Goal: Check status: Check status

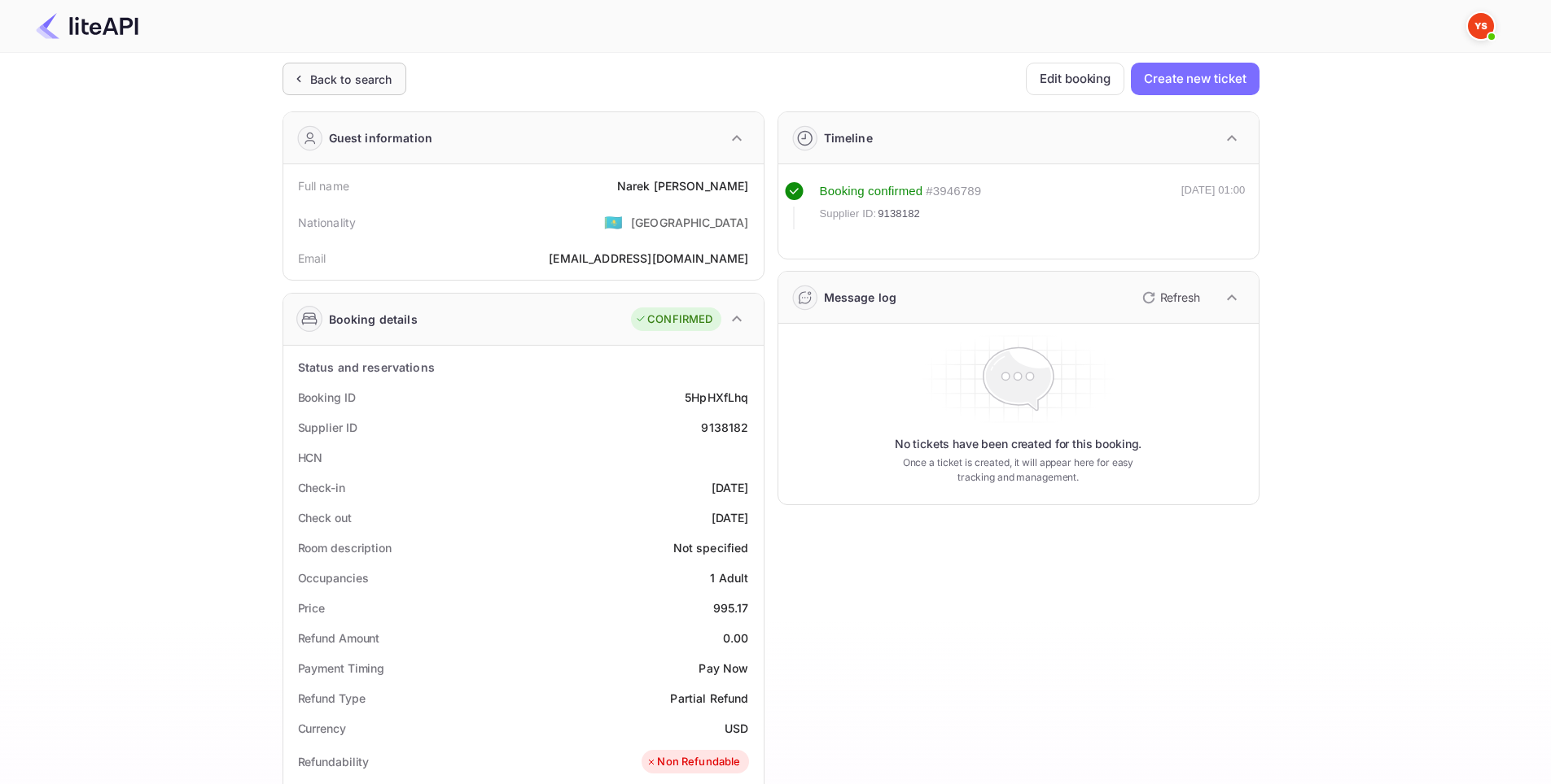
click at [354, 88] on div "Back to search" at bounding box center [344, 79] width 124 height 33
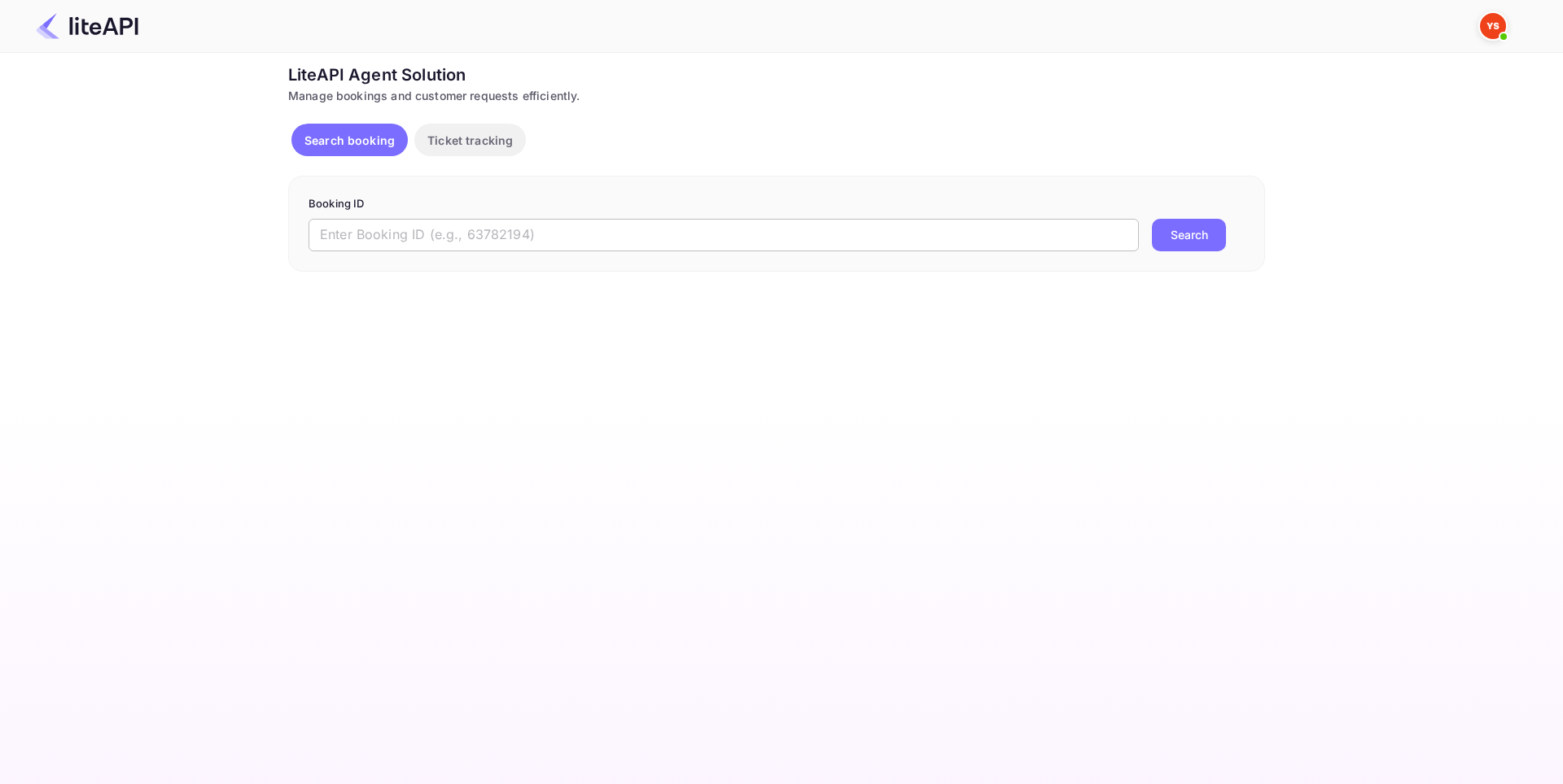
click at [434, 242] on input "text" at bounding box center [724, 235] width 830 height 33
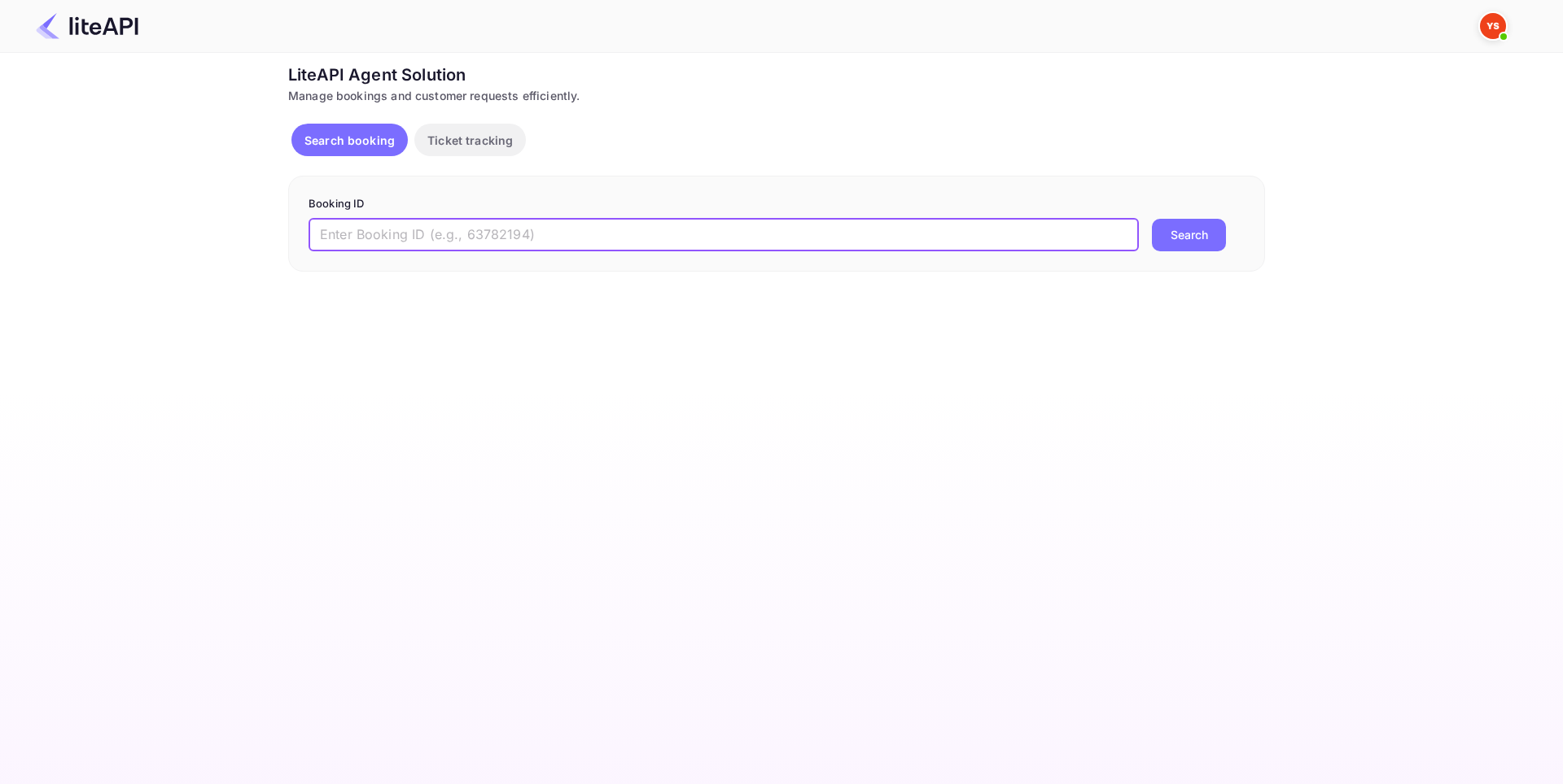
paste input "8933419"
type input "8933419"
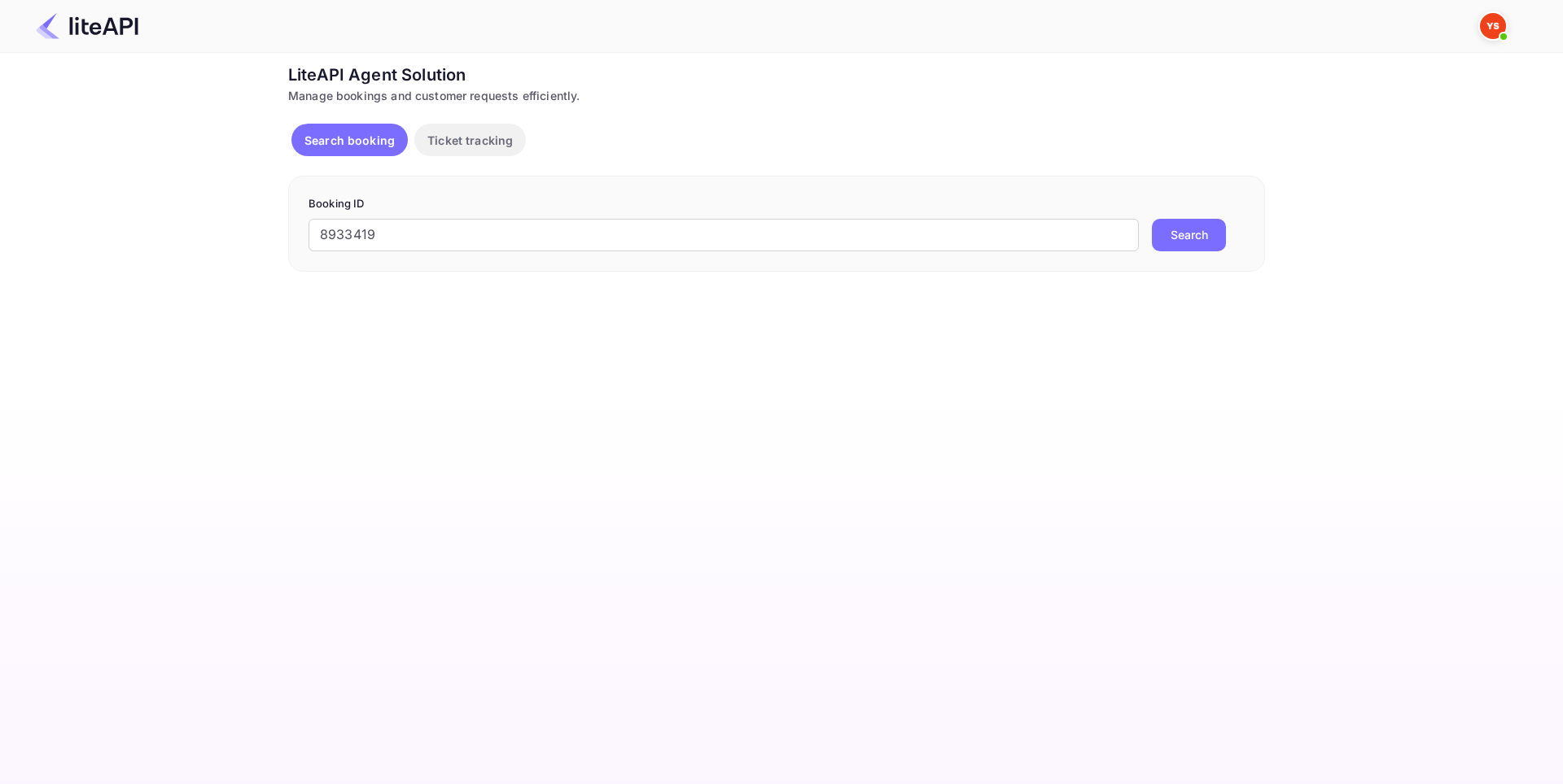
click at [1203, 238] on button "Search" at bounding box center [1189, 235] width 74 height 33
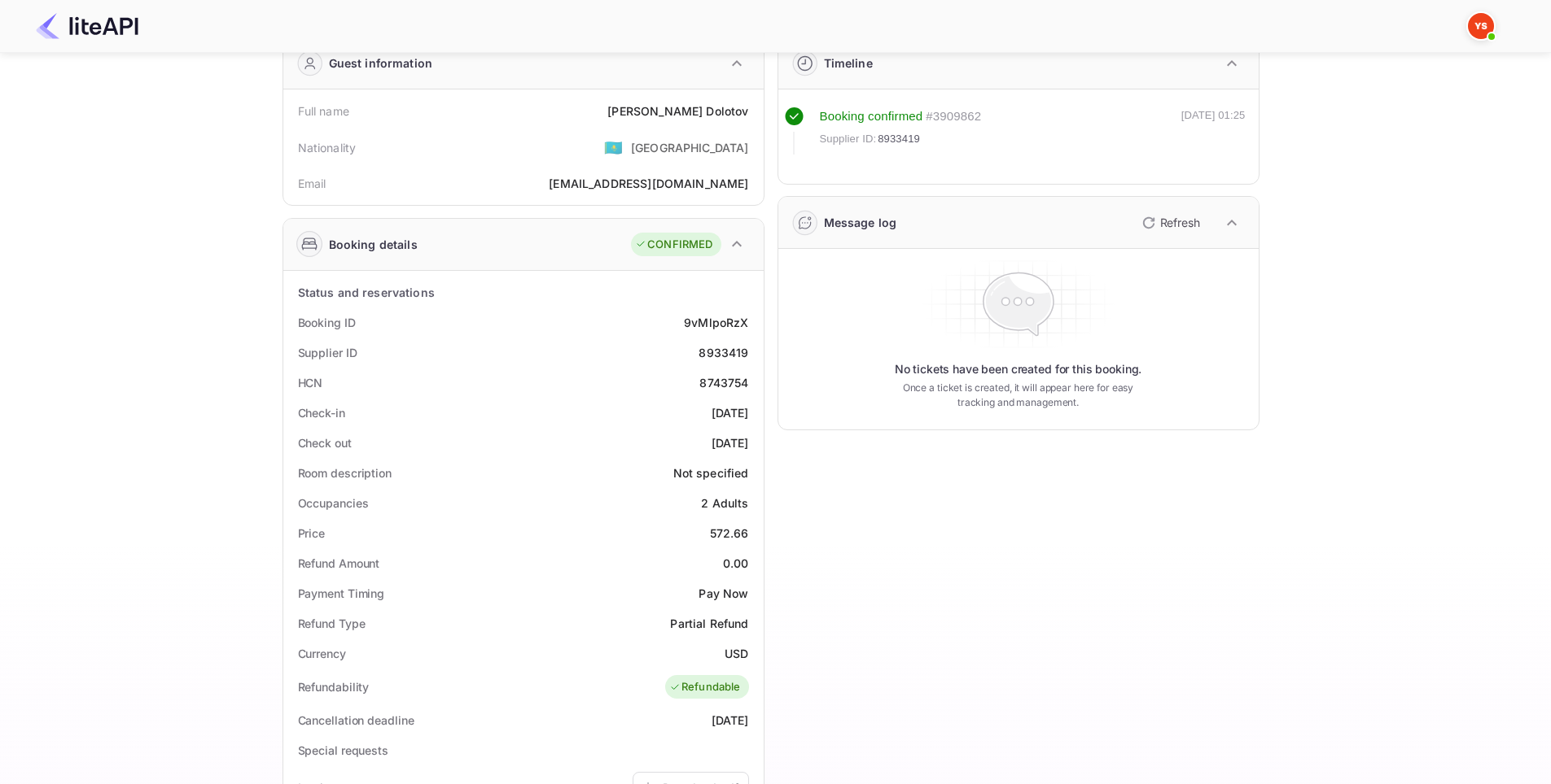
scroll to position [81, 0]
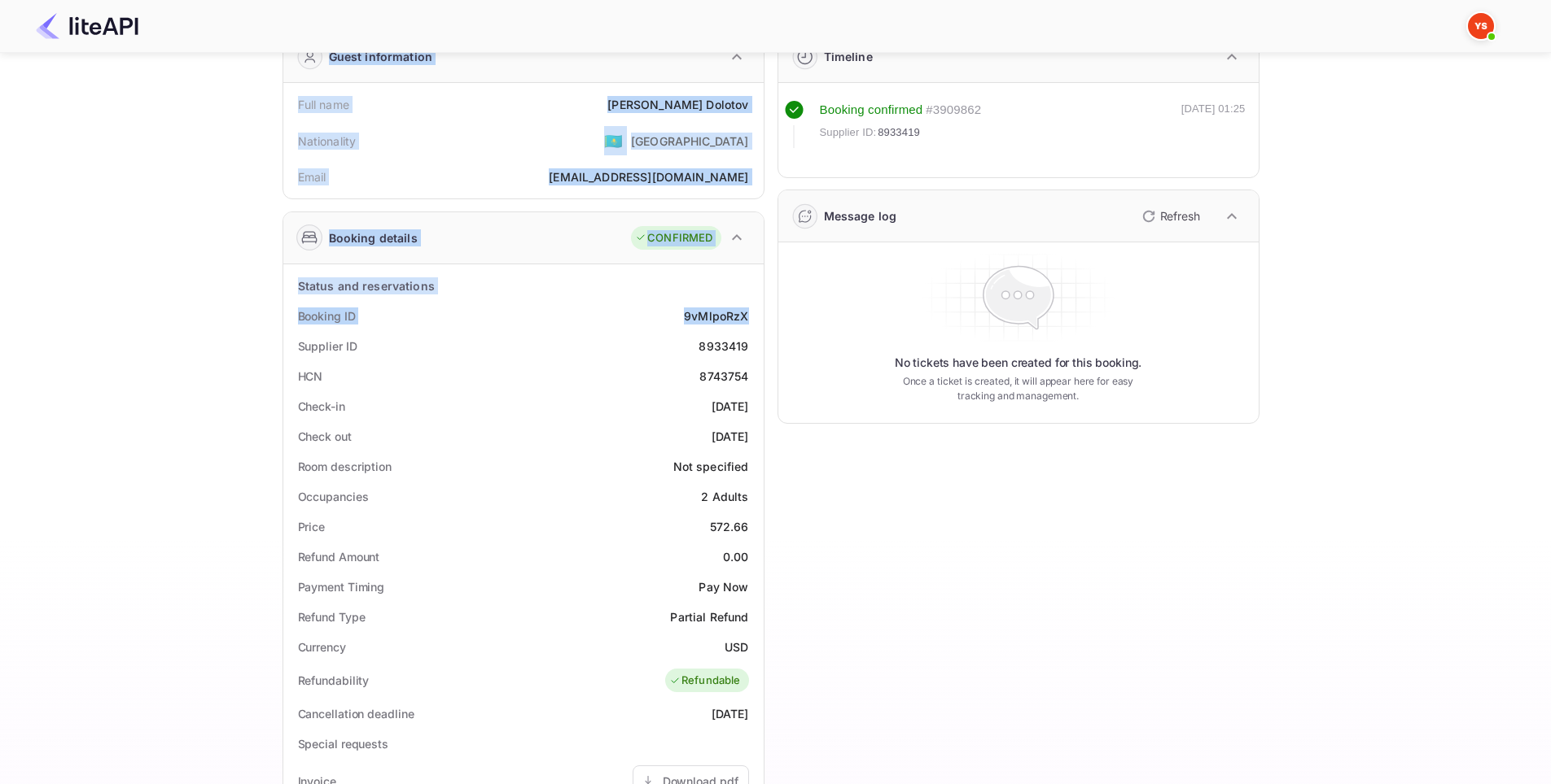
drag, startPoint x: 685, startPoint y: 313, endPoint x: 751, endPoint y: 315, distance: 66.0
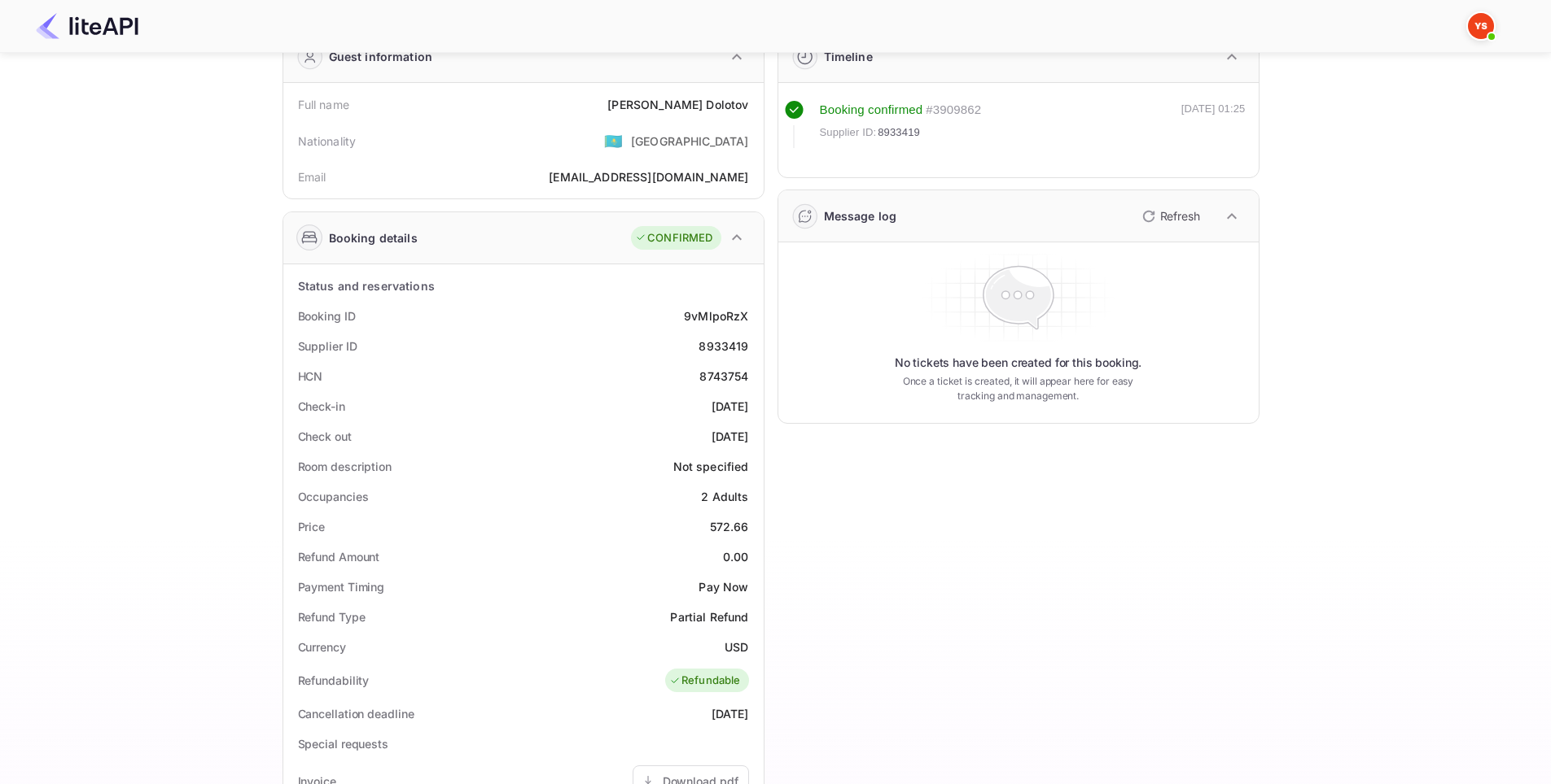
click at [1011, 528] on div "Timeline Booking confirmed # 3909862 Supplier ID: 8933419 [DATE] 01:25 Message …" at bounding box center [1011, 595] width 495 height 1156
drag, startPoint x: 679, startPoint y: 313, endPoint x: 746, endPoint y: 314, distance: 67.0
click at [746, 314] on div "Booking ID 9vMlpoRzX" at bounding box center [523, 316] width 467 height 30
copy div "9vMlpoRzX"
drag, startPoint x: 694, startPoint y: 345, endPoint x: 763, endPoint y: 346, distance: 69.0
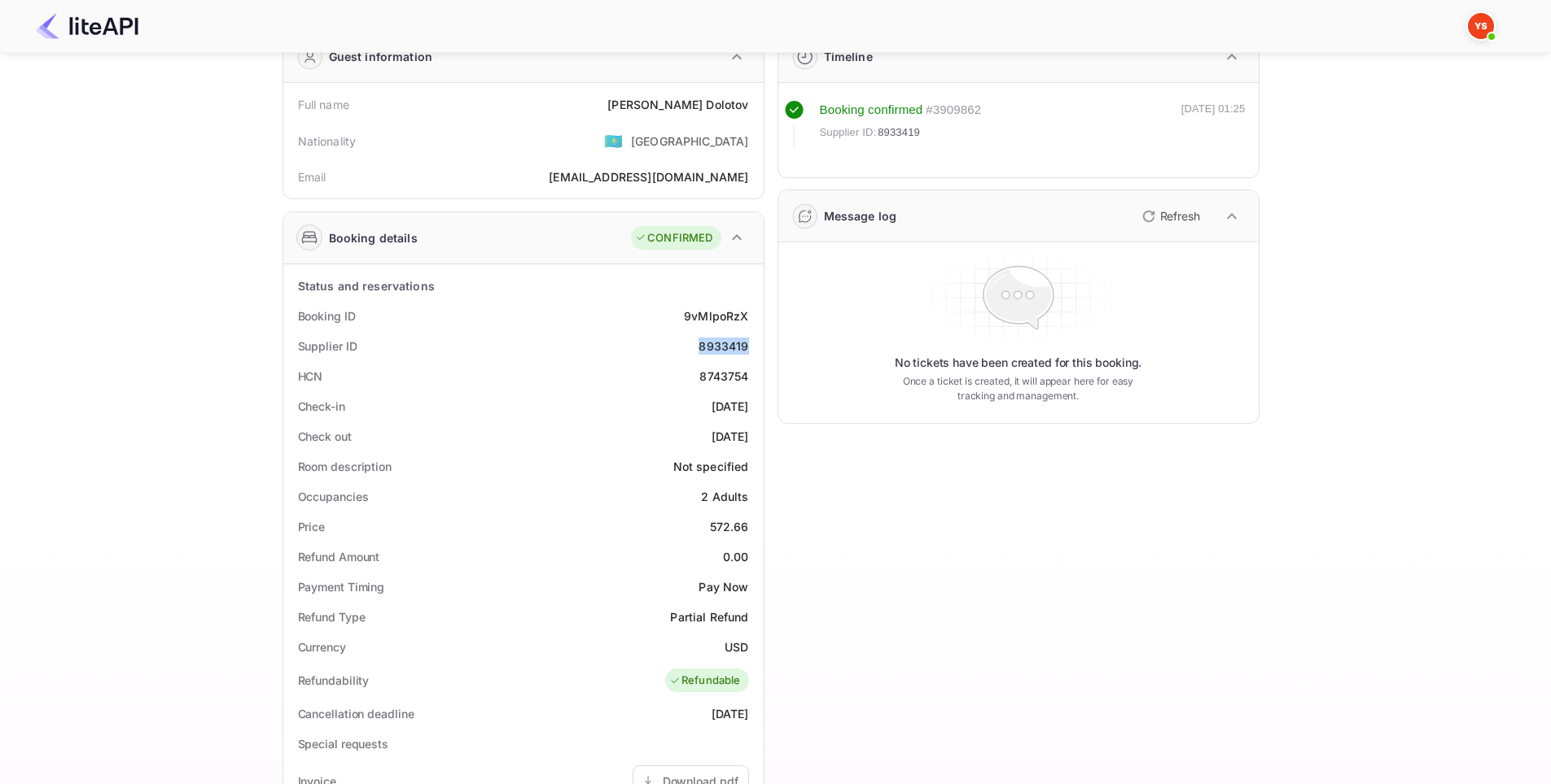
click at [763, 346] on div "Status and reservations Booking ID 9vMlpoRzX Supplier ID 8933419 HCN 8743754 Ch…" at bounding box center [523, 713] width 480 height 897
copy div "8933419"
drag, startPoint x: 657, startPoint y: 98, endPoint x: 751, endPoint y: 100, distance: 94.0
click at [751, 100] on div "Full name [PERSON_NAME]" at bounding box center [523, 105] width 467 height 30
copy div "[PERSON_NAME]"
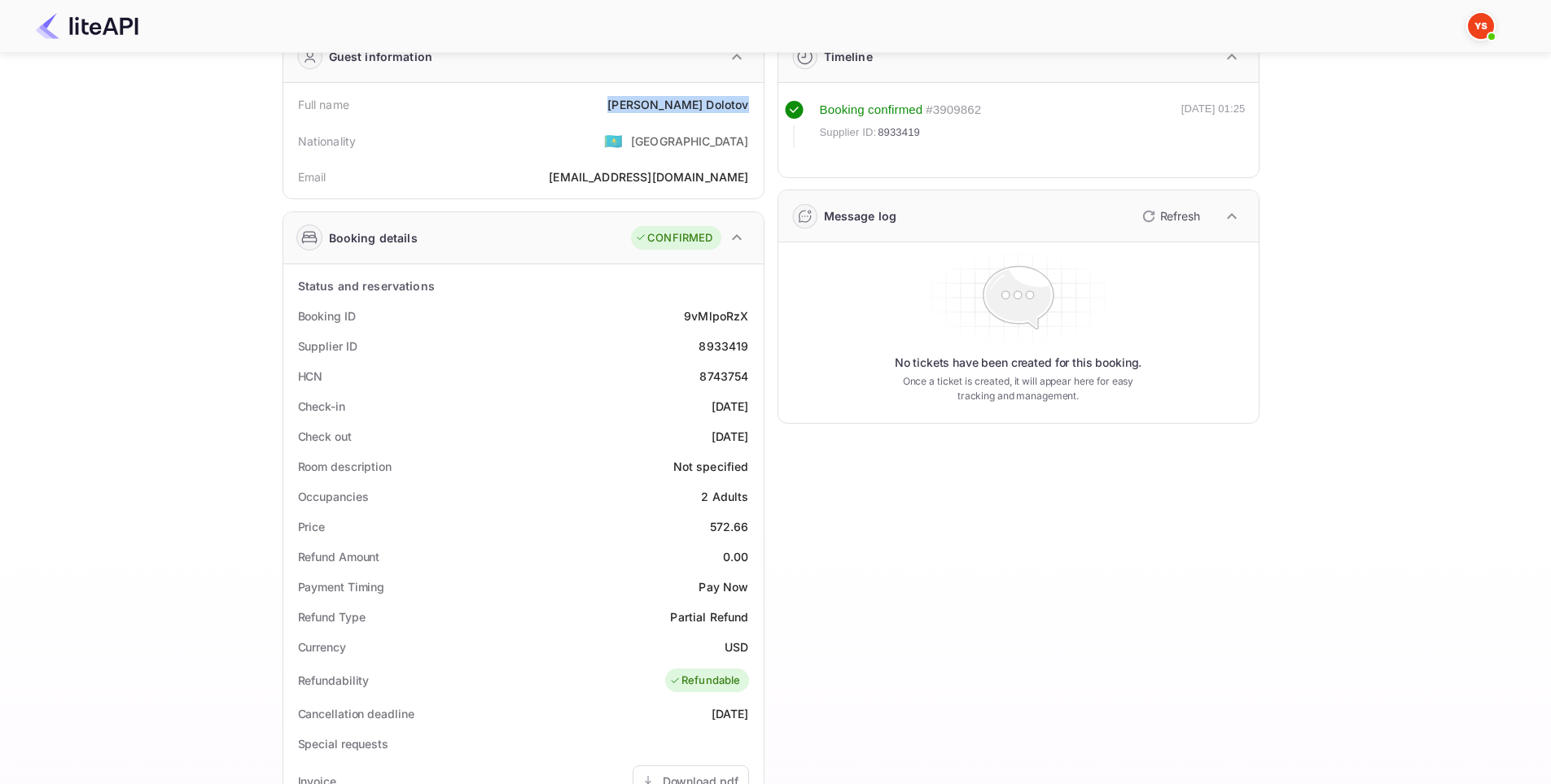
drag, startPoint x: 665, startPoint y: 402, endPoint x: 759, endPoint y: 401, distance: 94.0
click at [759, 401] on div "Status and reservations Booking ID 9vMlpoRzX Supplier ID 8933419 HCN 8743754 Ch…" at bounding box center [523, 713] width 480 height 897
copy div "[DATE]"
drag, startPoint x: 738, startPoint y: 432, endPoint x: 759, endPoint y: 430, distance: 21.1
click at [759, 430] on div "Status and reservations Booking ID 9vMlpoRzX Supplier ID 8933419 HCN 8743754 Ch…" at bounding box center [523, 713] width 480 height 897
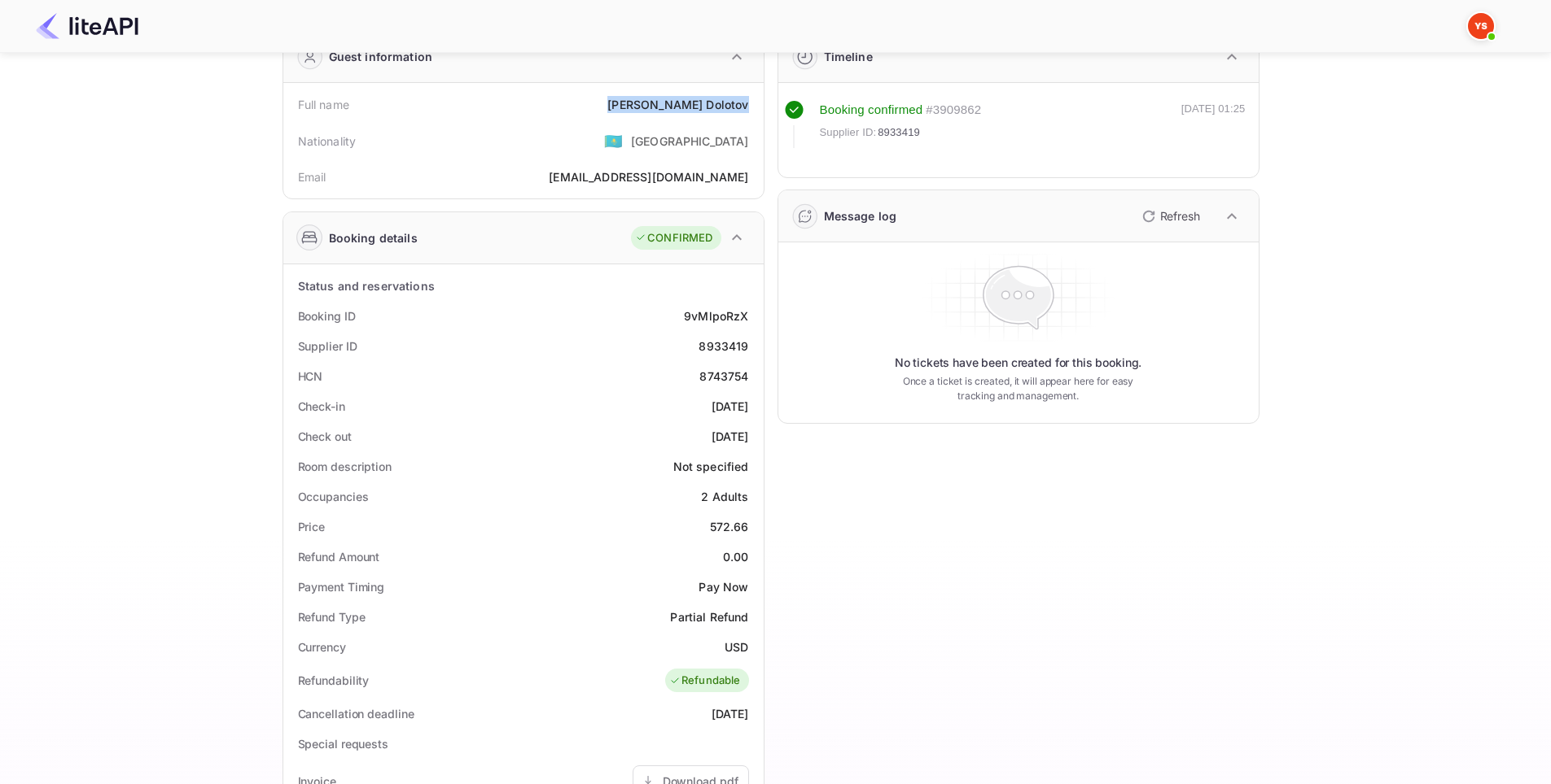
copy div "[DATE]"
